Goal: Use online tool/utility: Utilize a website feature to perform a specific function

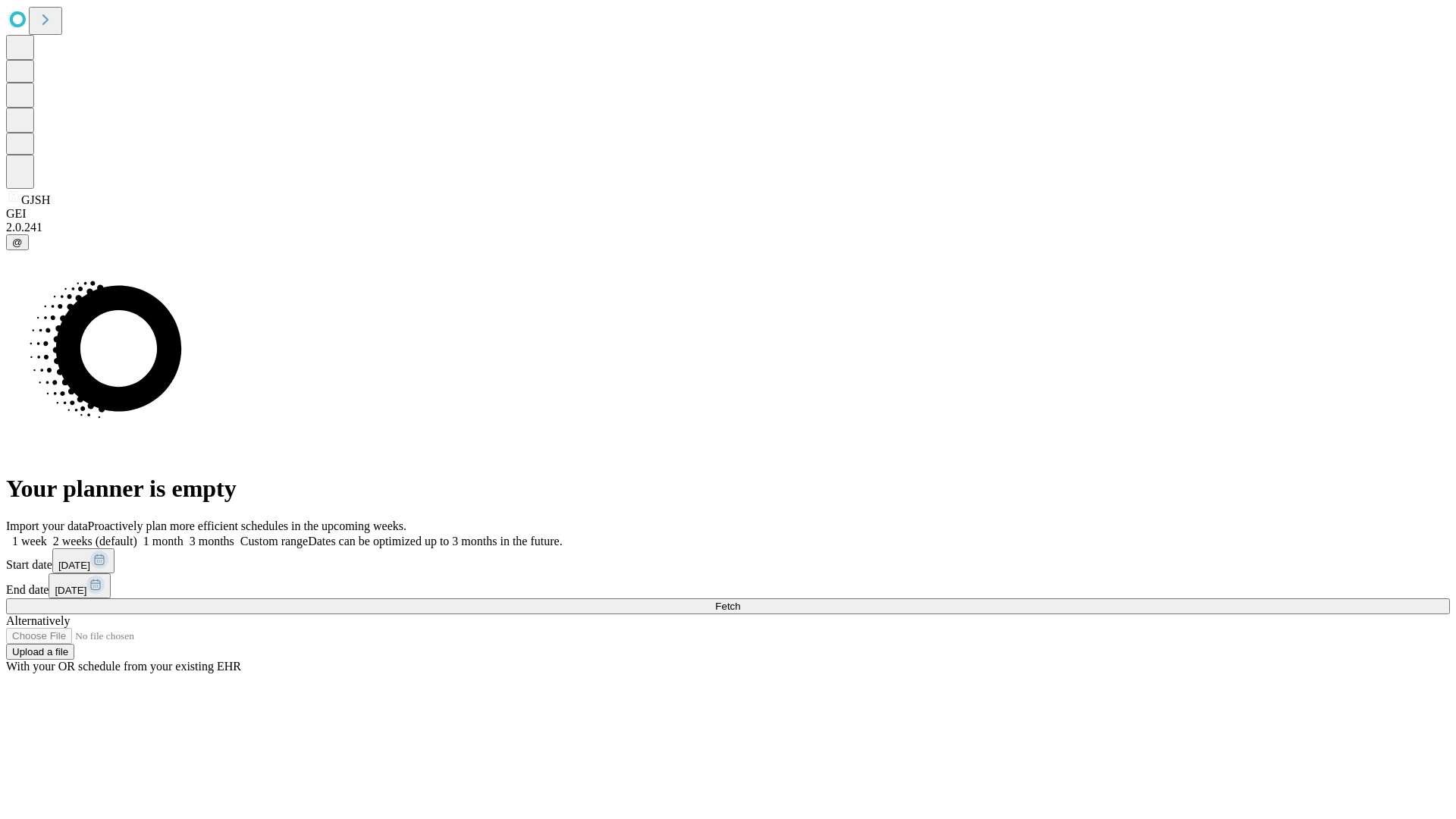
click at [740, 601] on span "Fetch" at bounding box center [728, 606] width 25 height 11
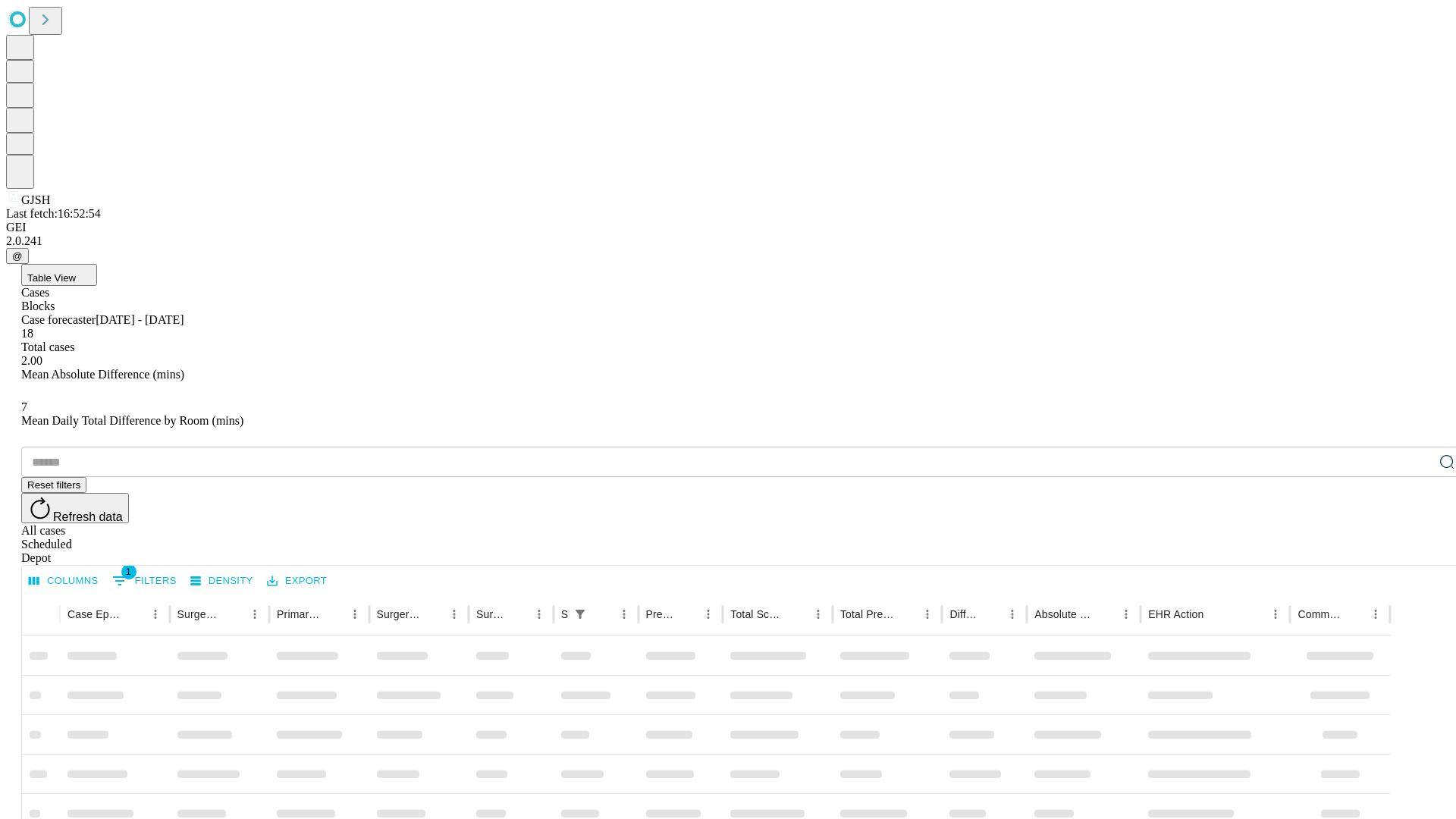
click at [1417, 551] on div "Depot" at bounding box center [742, 558] width 1444 height 14
